Goal: Find specific page/section: Find specific page/section

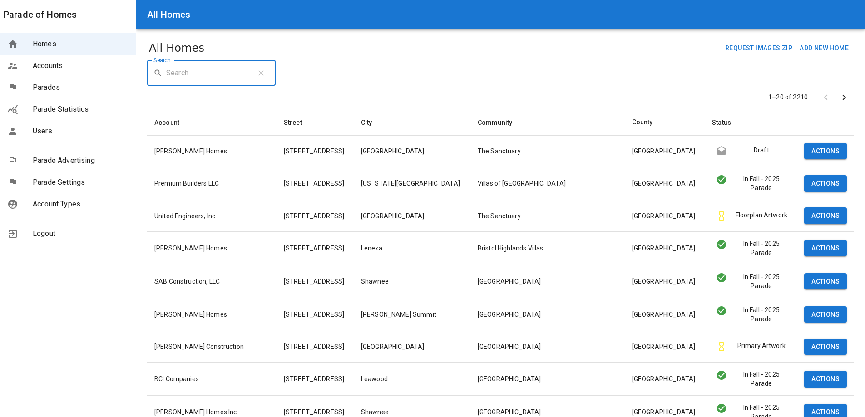
click at [202, 79] on input "Search" at bounding box center [207, 72] width 83 height 25
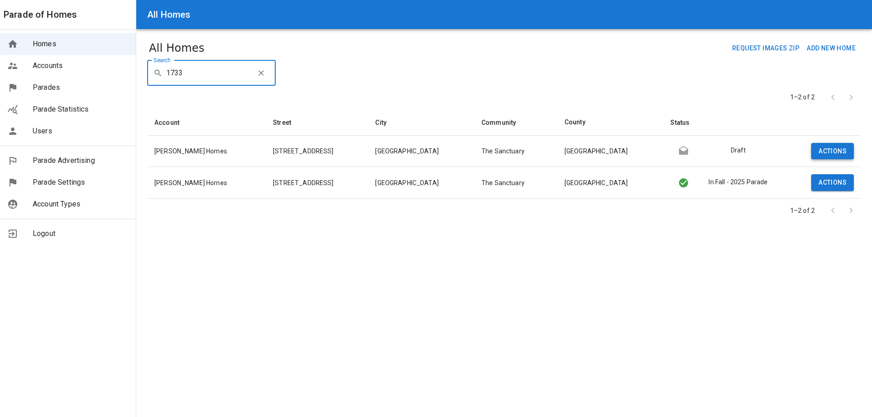
type input "1733"
click at [841, 151] on button "Actions" at bounding box center [832, 151] width 43 height 17
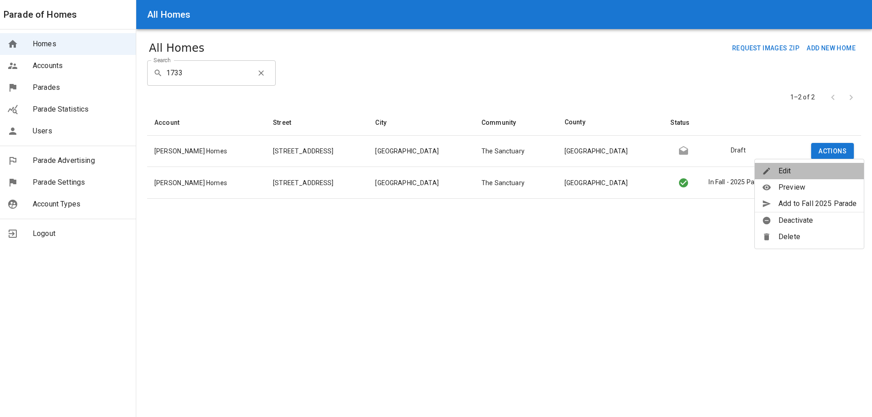
click at [837, 170] on span "Edit" at bounding box center [817, 171] width 78 height 11
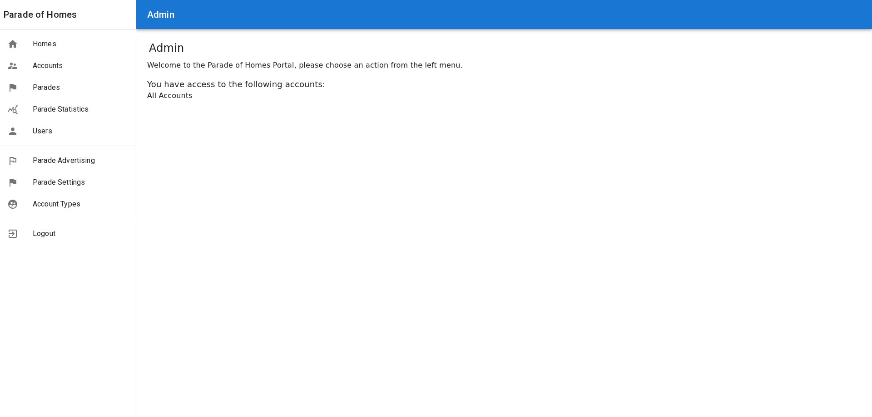
click at [37, 85] on span "Parades" at bounding box center [81, 87] width 96 height 11
